Goal: Task Accomplishment & Management: Use online tool/utility

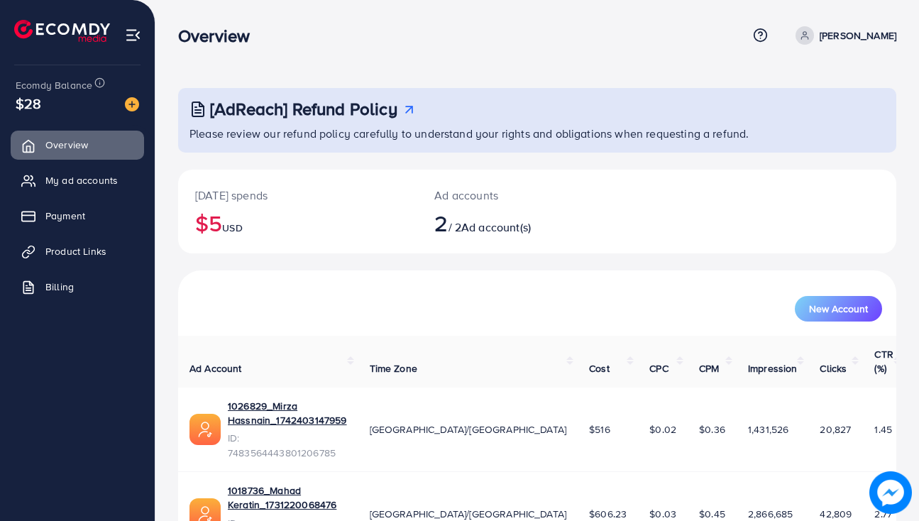
scroll to position [23, 0]
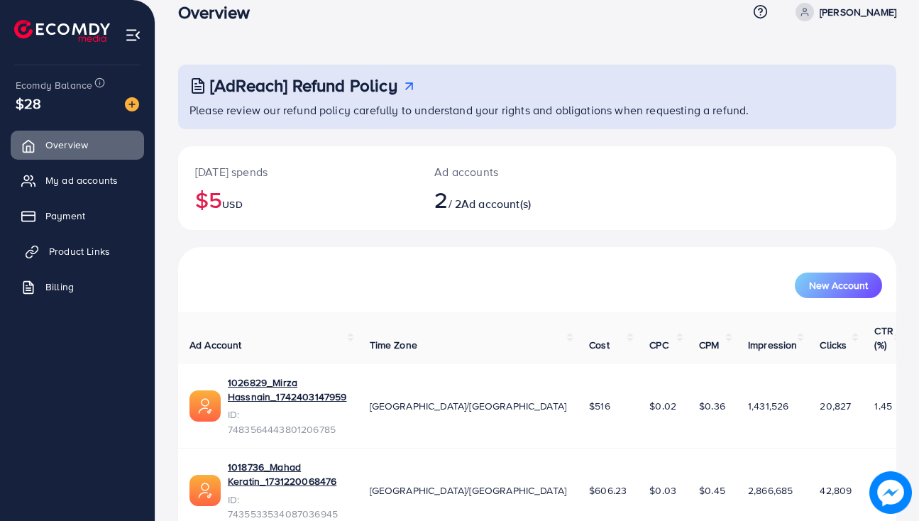
click at [87, 245] on span "Product Links" at bounding box center [79, 251] width 61 height 14
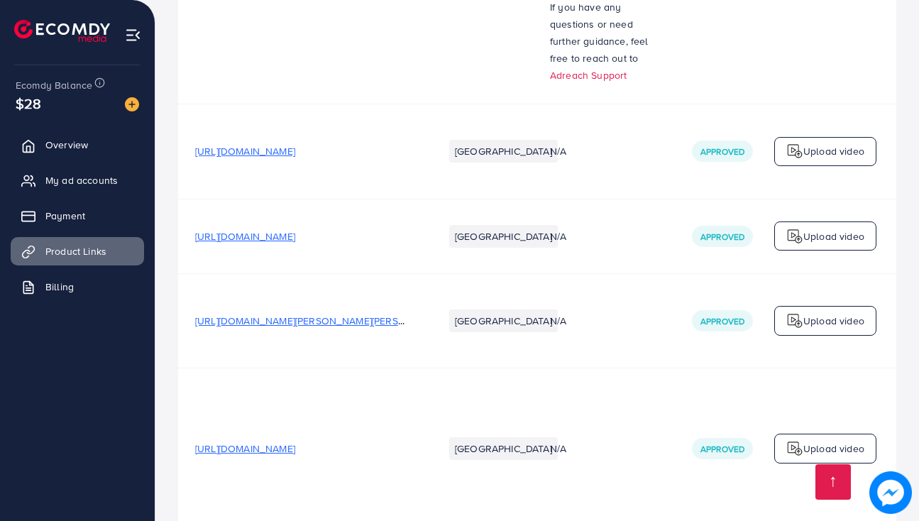
scroll to position [4403, 0]
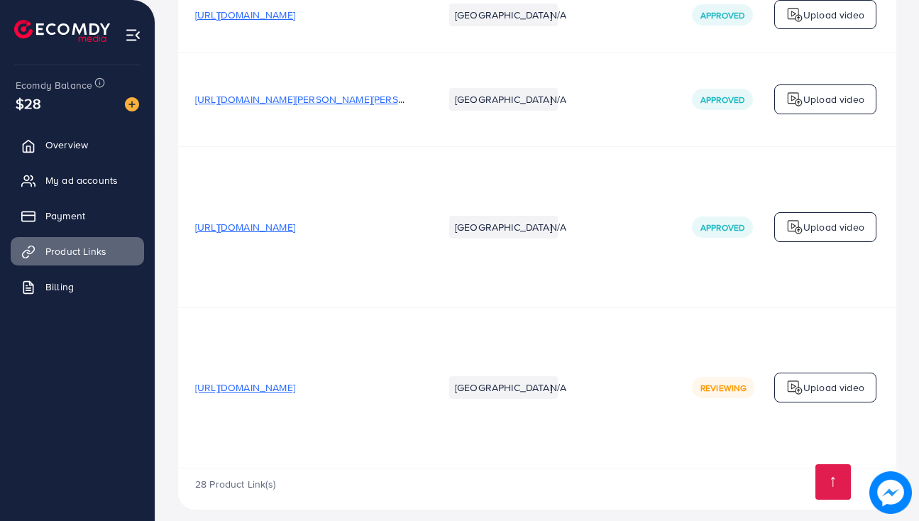
click at [702, 382] on span "Reviewing" at bounding box center [723, 388] width 46 height 12
click at [725, 252] on td "Approved" at bounding box center [746, 227] width 142 height 160
click at [393, 24] on td "[URL][DOMAIN_NAME]" at bounding box center [302, 14] width 248 height 75
